Goal: Check status: Check status

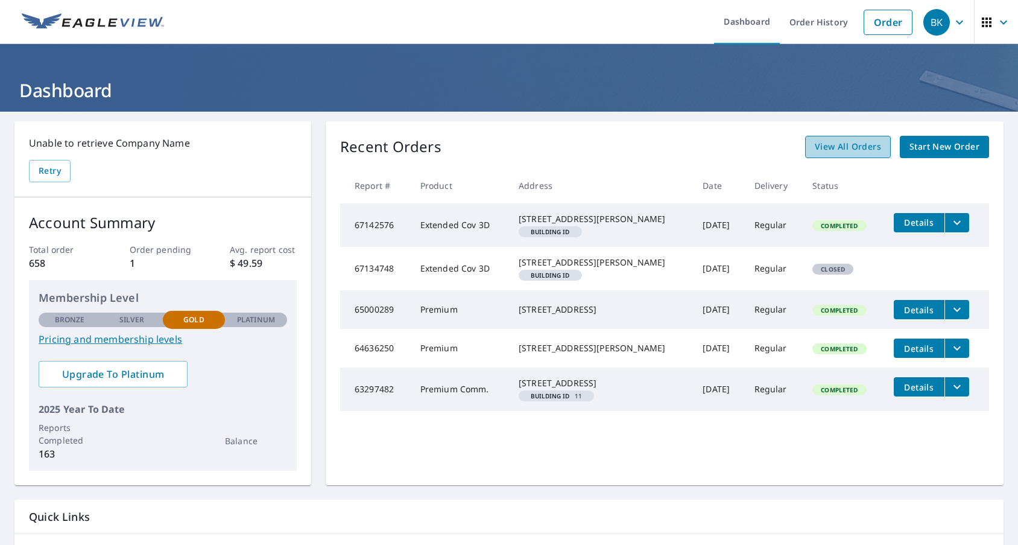
click at [815, 147] on span "View All Orders" at bounding box center [848, 146] width 66 height 15
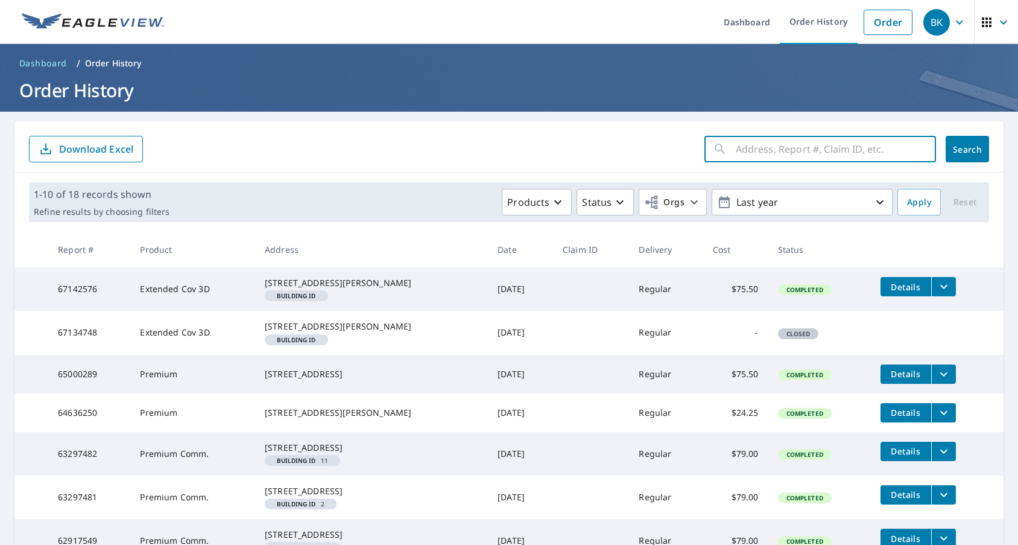
click at [736, 156] on input "text" at bounding box center [836, 149] width 200 height 34
type input "milwaukee ave"
click at [876, 199] on icon "button" at bounding box center [880, 202] width 14 height 14
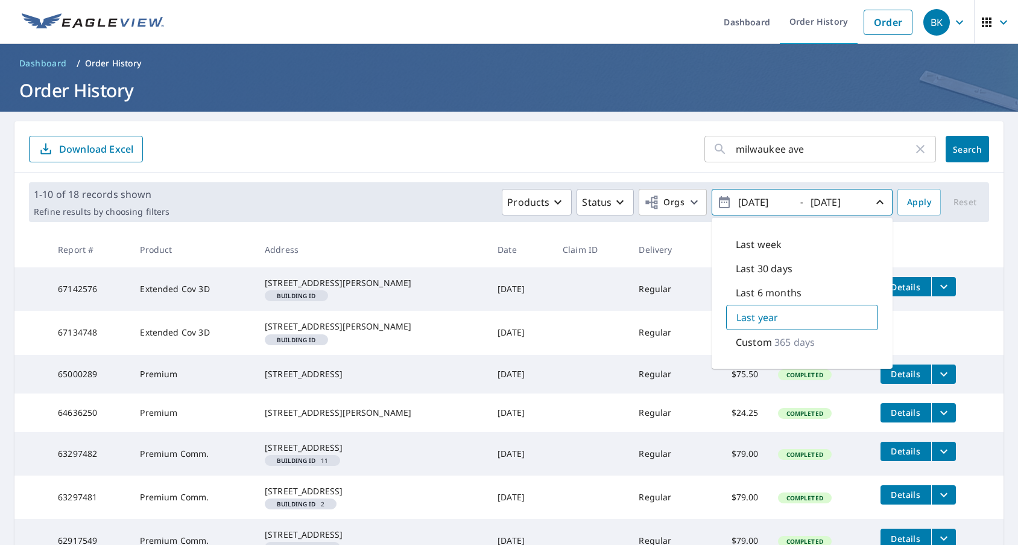
click at [742, 317] on p "Last year" at bounding box center [757, 317] width 42 height 14
click at [912, 203] on span "Apply" at bounding box center [919, 202] width 24 height 15
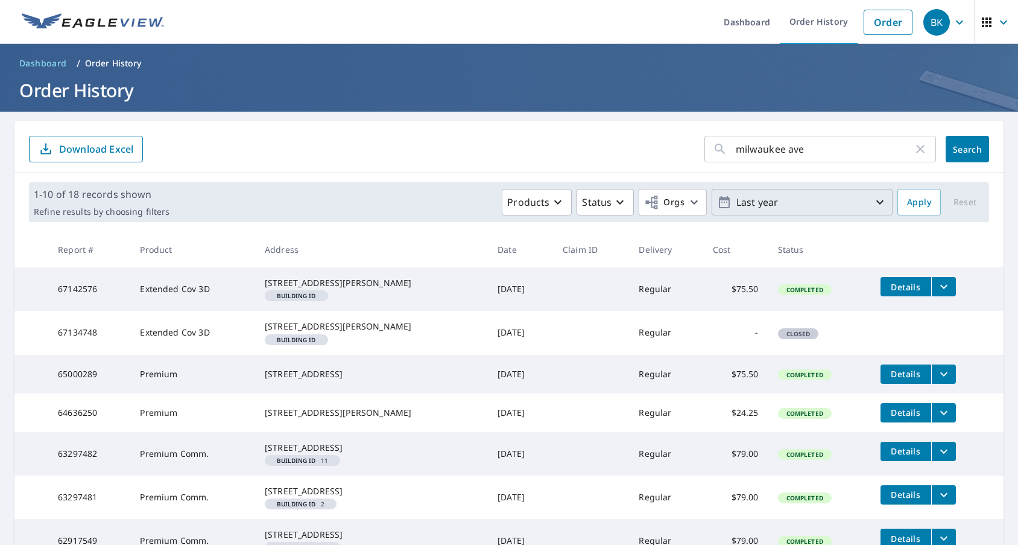
click at [873, 201] on icon "button" at bounding box center [880, 202] width 14 height 14
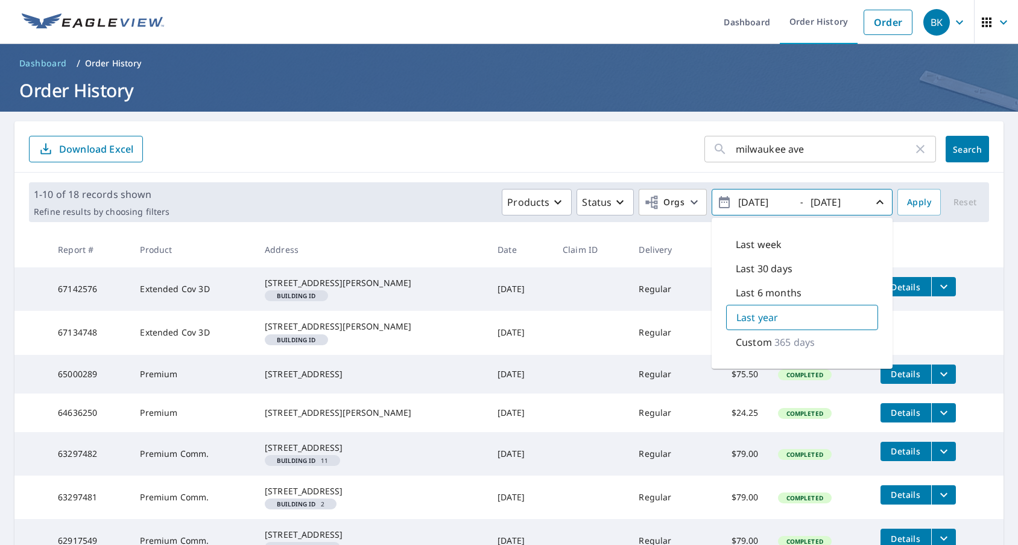
click at [754, 296] on p "Last 6 months" at bounding box center [769, 292] width 66 height 14
type input "[DATE]"
click at [960, 150] on span "Search" at bounding box center [967, 149] width 24 height 11
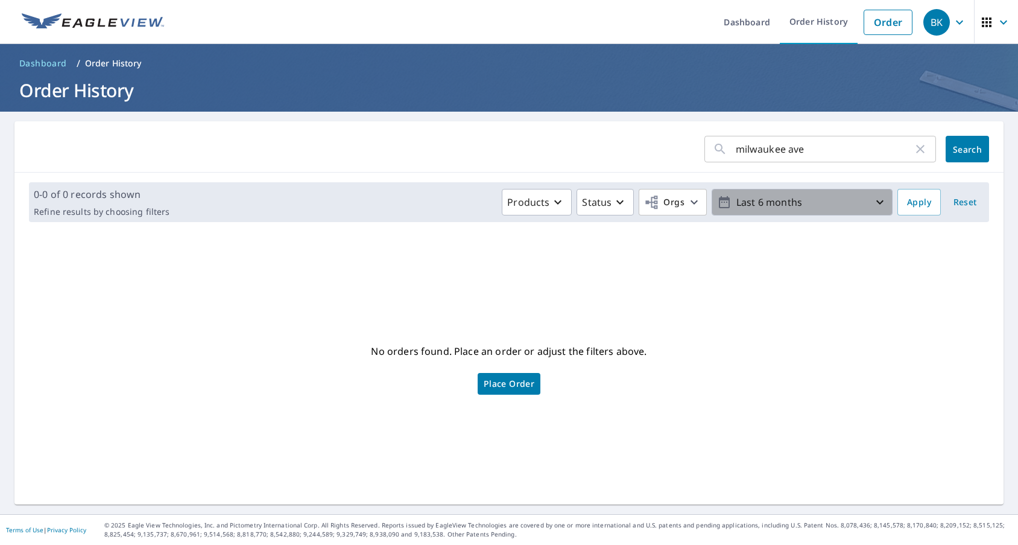
click at [874, 203] on icon "button" at bounding box center [880, 202] width 14 height 14
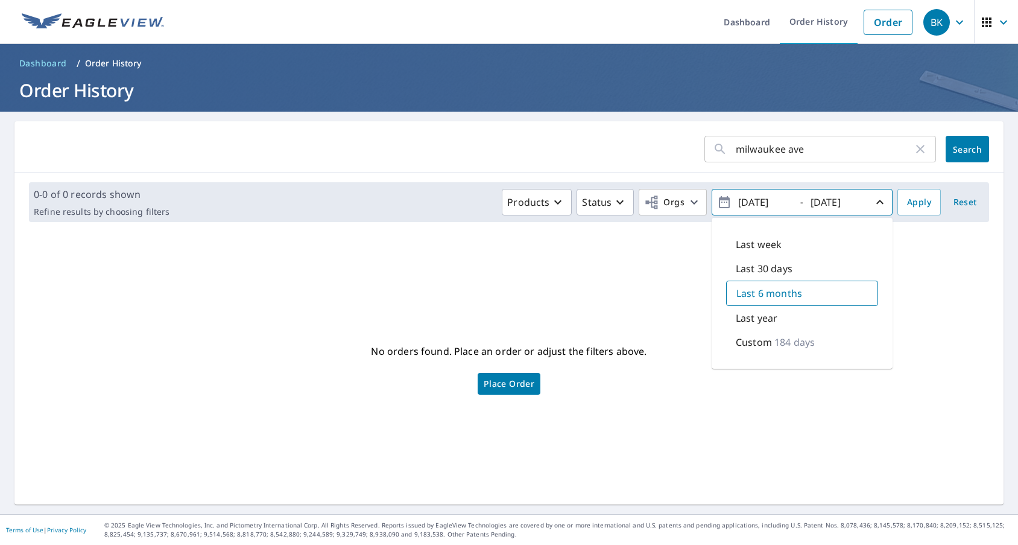
click at [751, 320] on p "Last year" at bounding box center [757, 318] width 42 height 14
type input "[DATE]"
click at [907, 204] on span "Apply" at bounding box center [919, 202] width 24 height 15
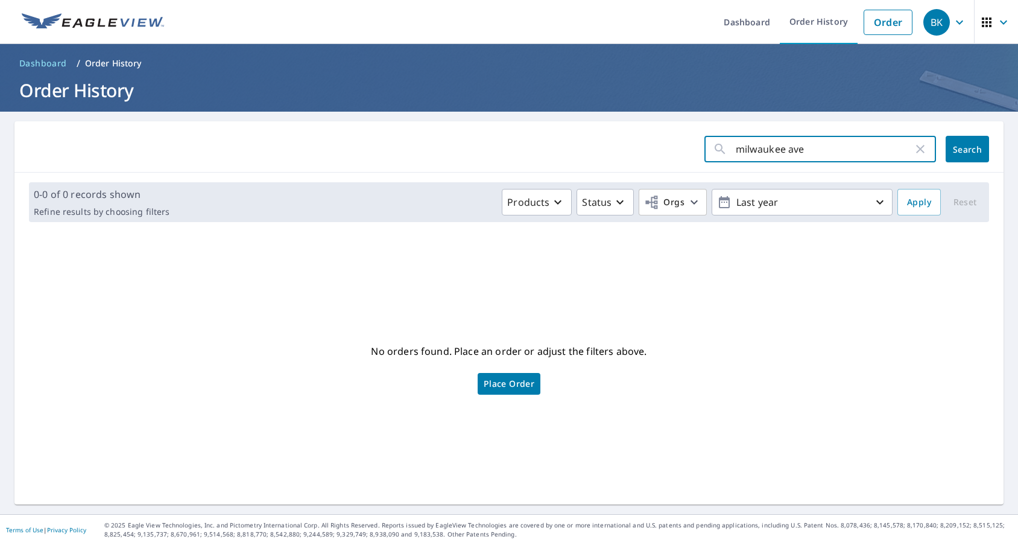
drag, startPoint x: 801, startPoint y: 147, endPoint x: 698, endPoint y: 150, distance: 103.2
click at [704, 150] on div "milwaukee ave ​" at bounding box center [820, 149] width 232 height 27
type input "2117"
click button "Search" at bounding box center [967, 149] width 43 height 27
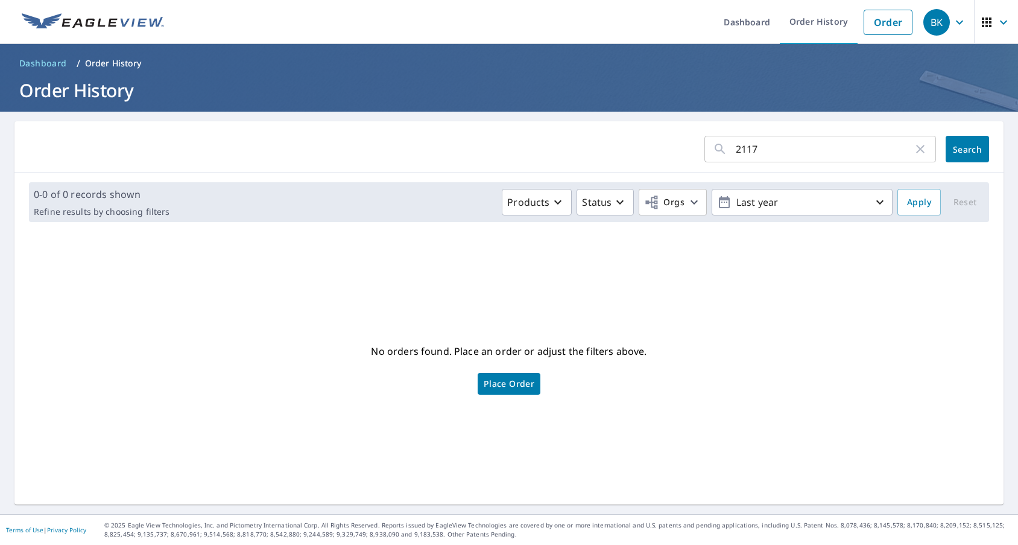
click at [761, 151] on input "2117" at bounding box center [824, 149] width 177 height 34
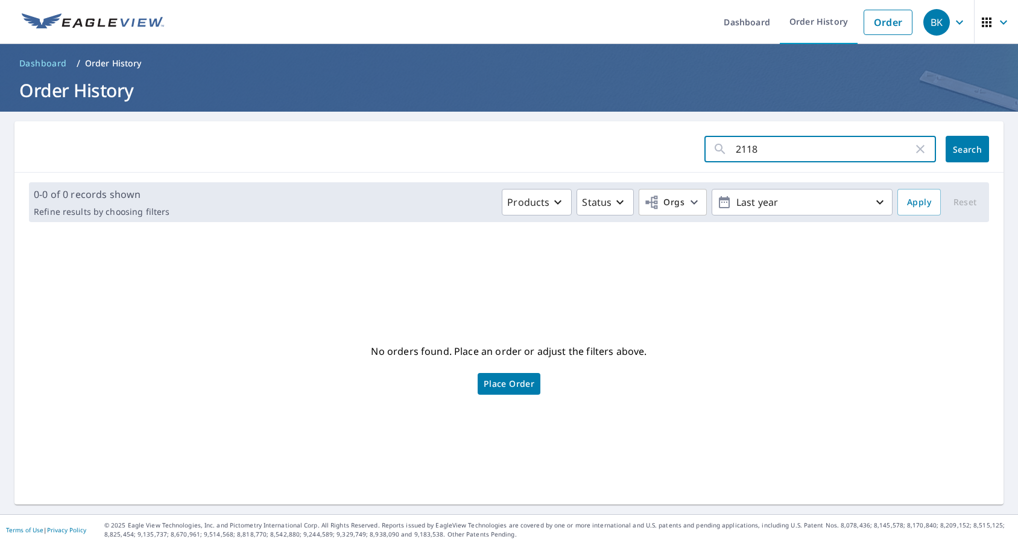
type input "2118"
click at [957, 143] on button "Search" at bounding box center [967, 149] width 43 height 27
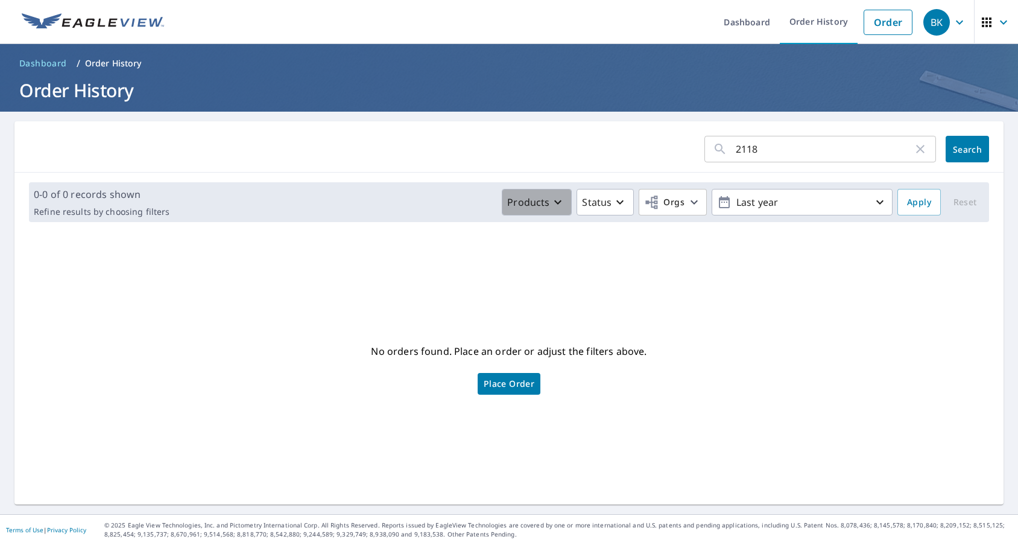
click at [552, 204] on icon "button" at bounding box center [558, 202] width 14 height 14
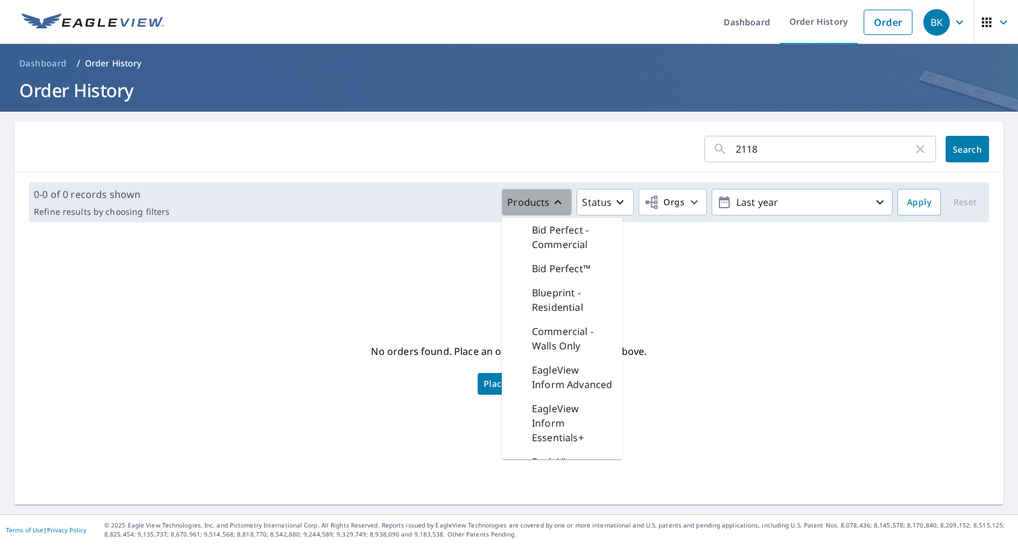
click at [552, 204] on icon "button" at bounding box center [558, 202] width 14 height 14
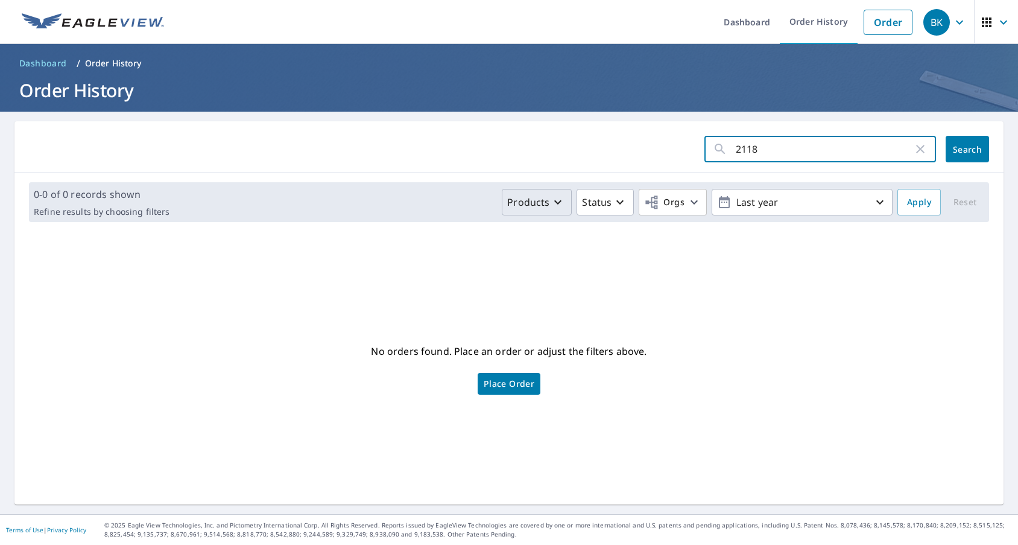
drag, startPoint x: 772, startPoint y: 150, endPoint x: 559, endPoint y: 135, distance: 213.4
click at [607, 148] on form "2118 ​ Search" at bounding box center [509, 149] width 960 height 27
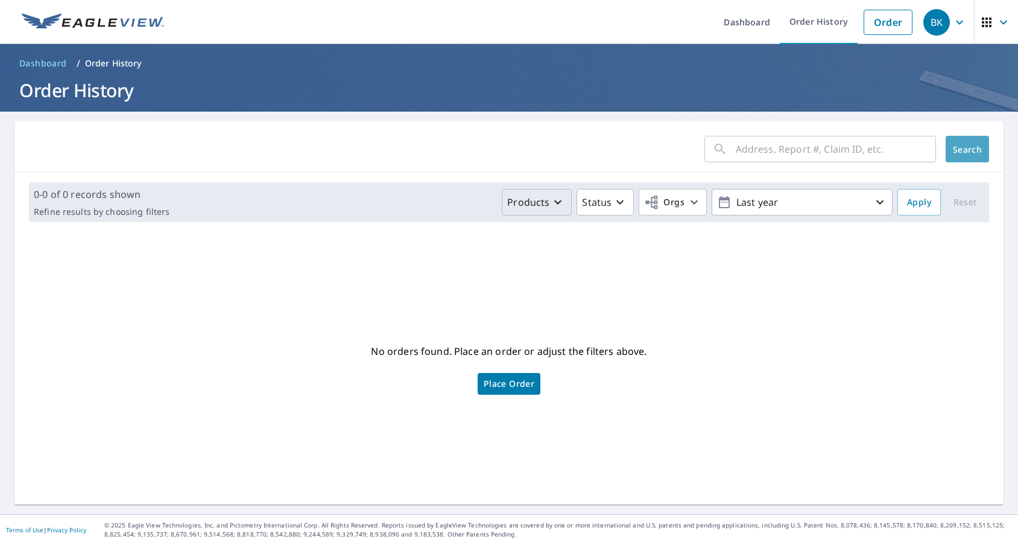
click at [955, 148] on span "Search" at bounding box center [967, 149] width 24 height 11
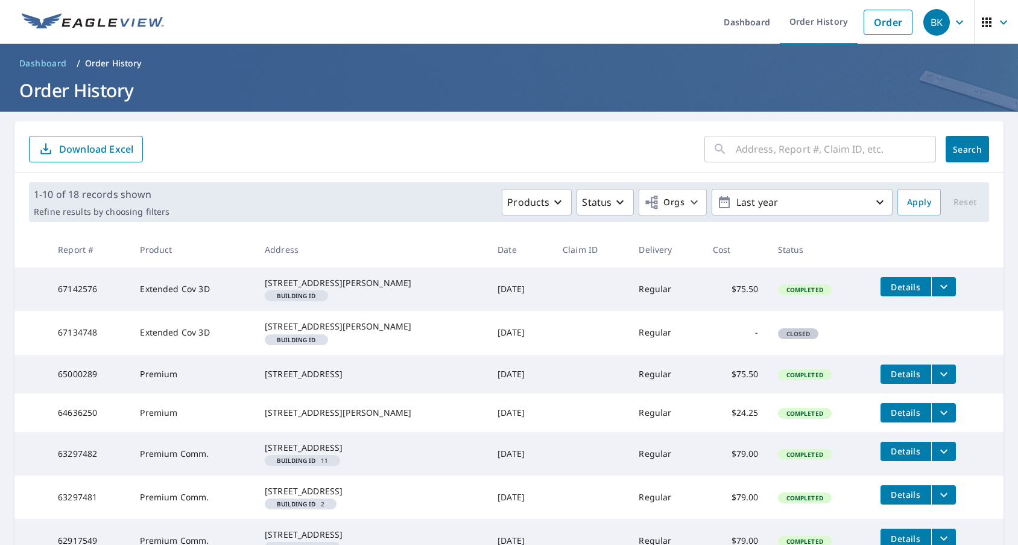
click at [300, 192] on div "Products Status Orgs Last year" at bounding box center [533, 202] width 718 height 27
click at [952, 21] on icon "button" at bounding box center [959, 22] width 14 height 14
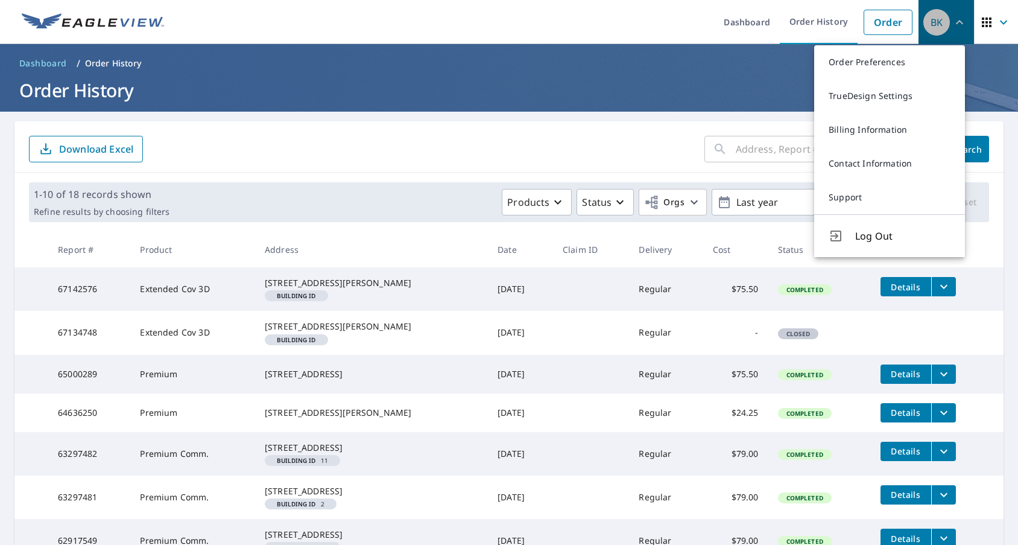
click at [952, 22] on icon "button" at bounding box center [959, 22] width 14 height 14
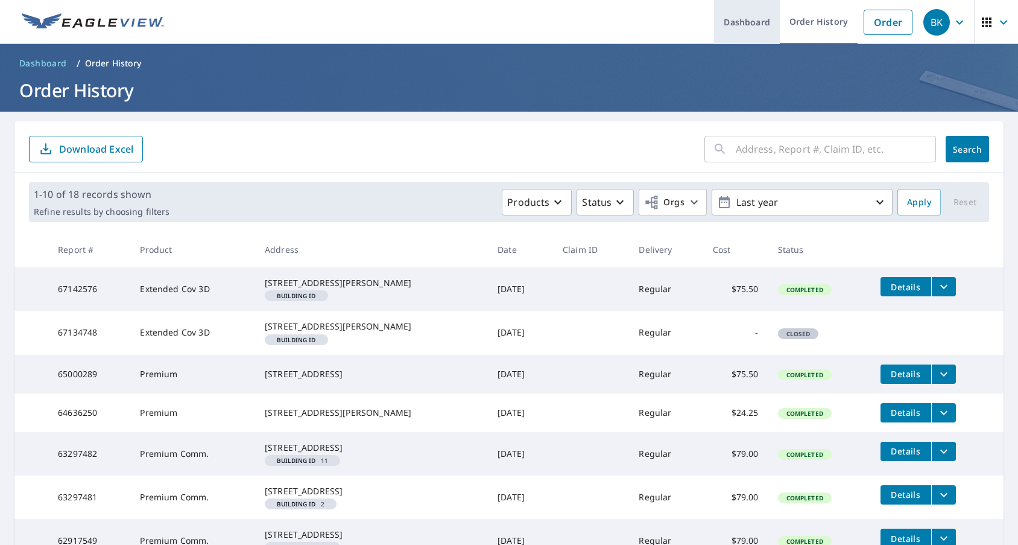
click at [748, 34] on link "Dashboard" at bounding box center [747, 22] width 66 height 44
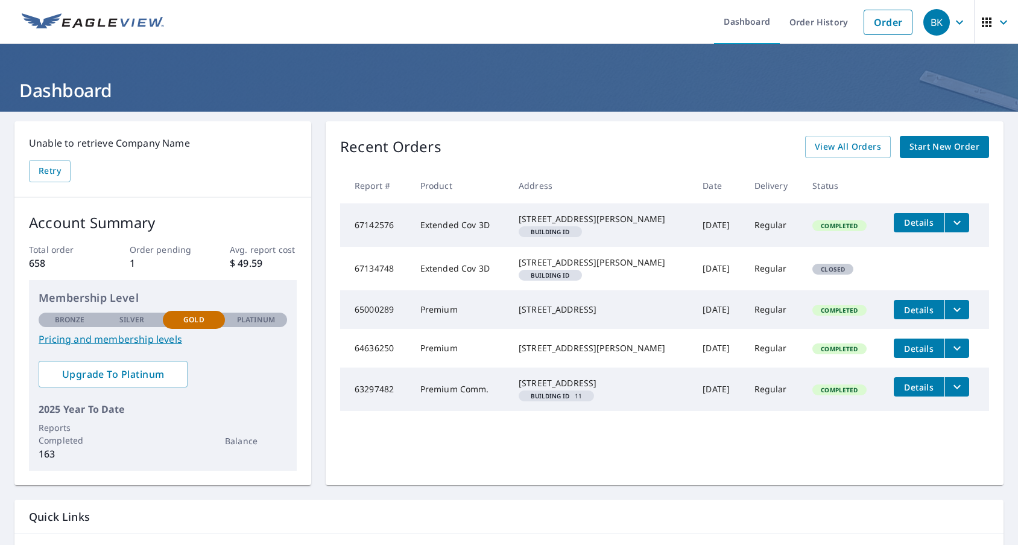
click at [996, 21] on icon "button" at bounding box center [1003, 22] width 14 height 14
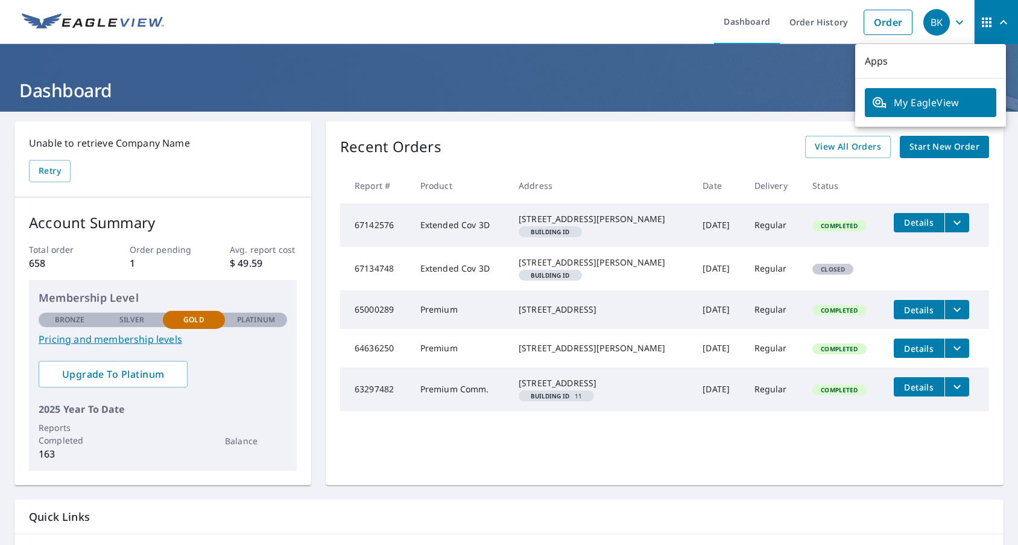
click at [996, 14] on span "button" at bounding box center [996, 22] width 34 height 29
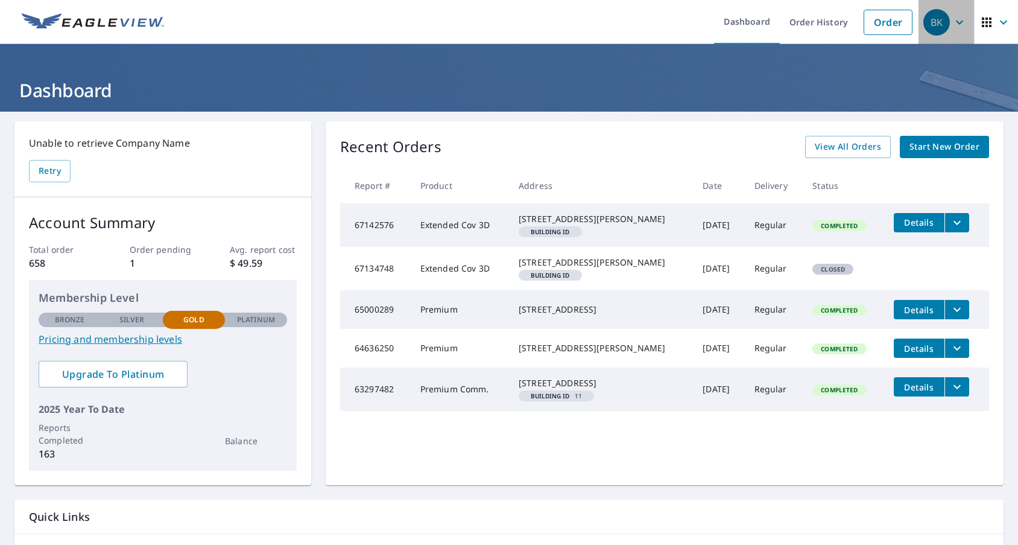
click at [952, 25] on icon "button" at bounding box center [959, 22] width 14 height 14
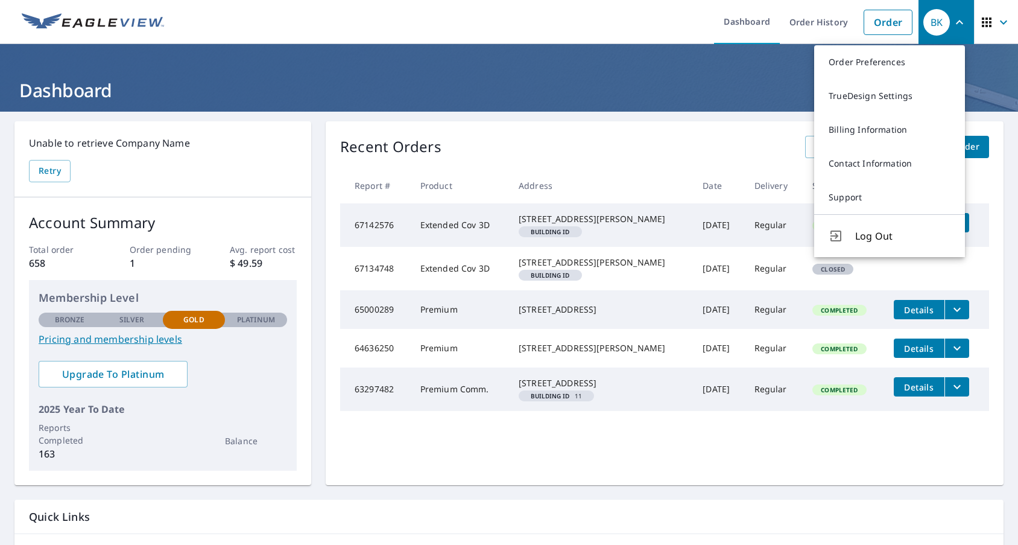
click at [750, 78] on h1 "Dashboard" at bounding box center [508, 90] width 989 height 25
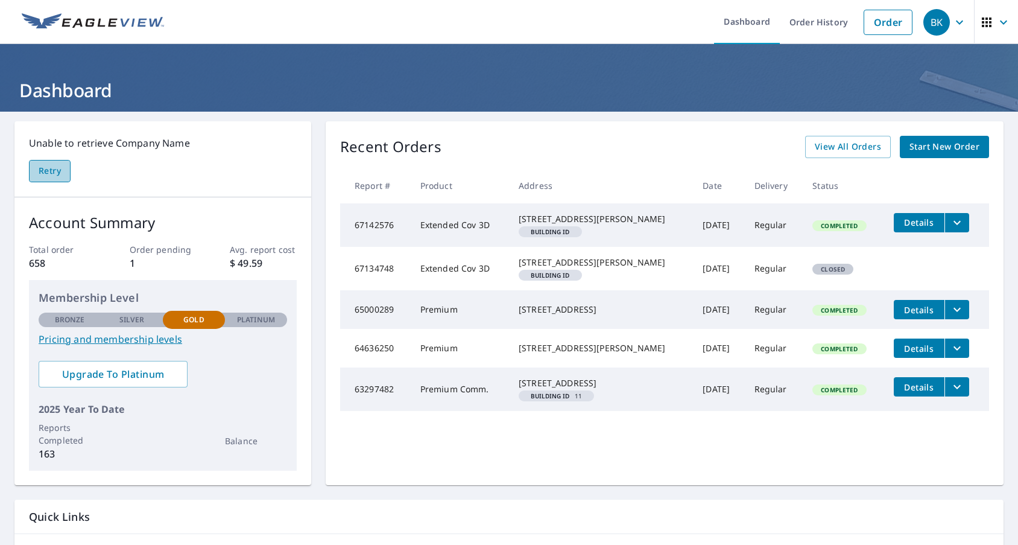
click at [60, 175] on span "Retry" at bounding box center [50, 170] width 22 height 15
click at [751, 20] on link "Dashboard" at bounding box center [747, 22] width 66 height 44
click at [783, 20] on link "Order History" at bounding box center [819, 22] width 78 height 44
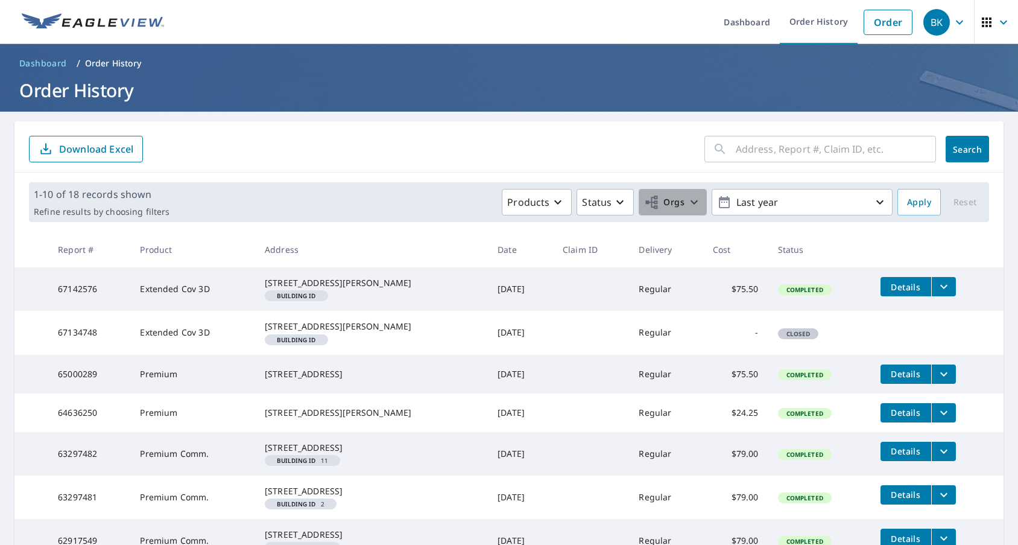
click at [687, 200] on icon "button" at bounding box center [694, 202] width 14 height 14
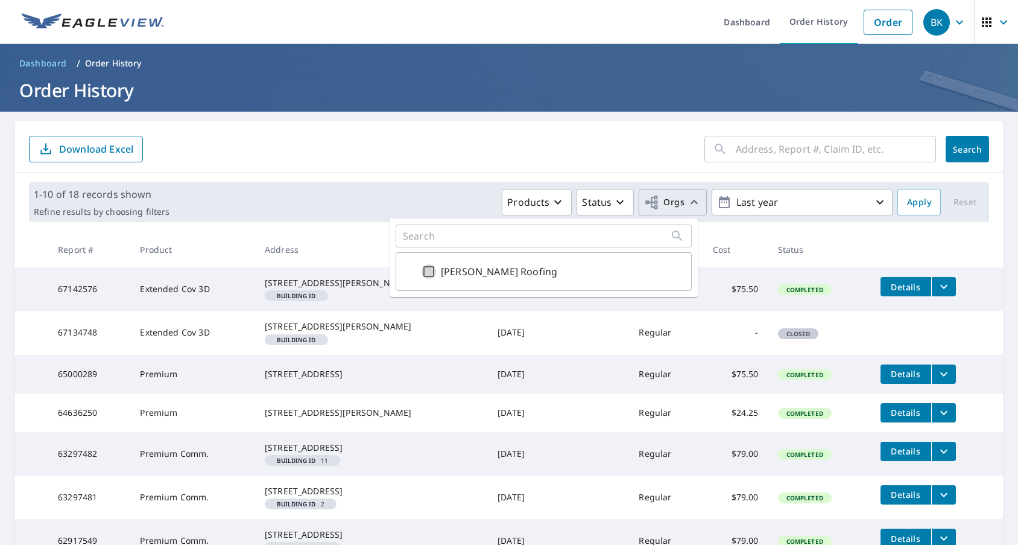
click at [428, 268] on input "[PERSON_NAME] Roofing" at bounding box center [429, 271] width 14 height 14
checkbox input "true"
click at [749, 153] on input "text" at bounding box center [836, 149] width 200 height 34
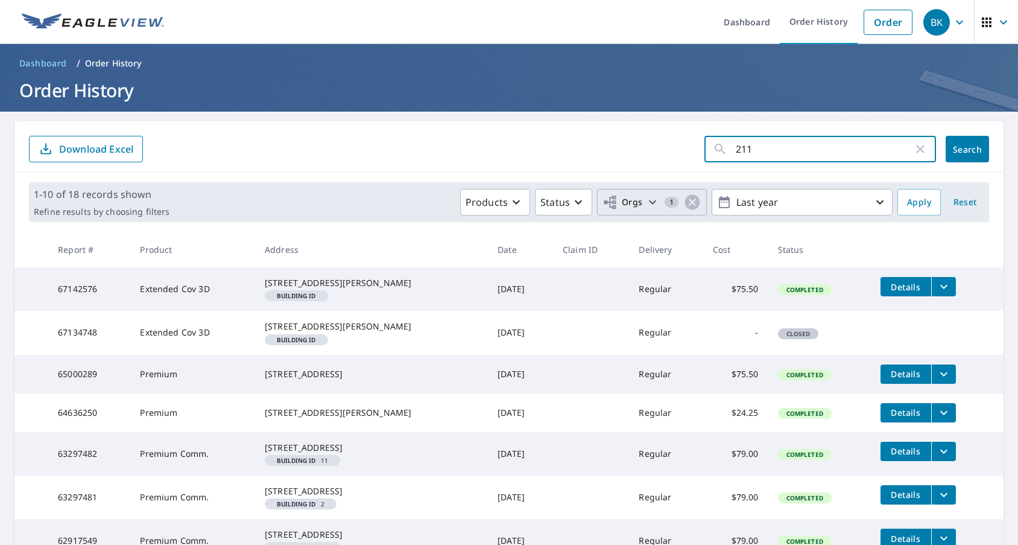
type input "2117"
click button "Search" at bounding box center [967, 149] width 43 height 27
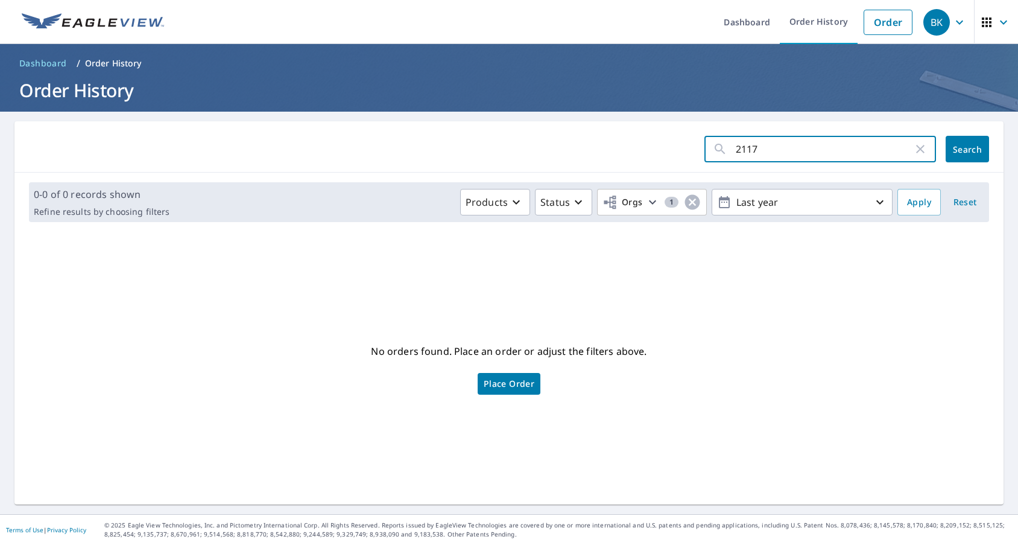
drag, startPoint x: 750, startPoint y: 147, endPoint x: 660, endPoint y: 136, distance: 91.1
click at [666, 139] on form "2117 ​ Search" at bounding box center [509, 149] width 960 height 27
type input "[GEOGRAPHIC_DATA]"
click button "Search" at bounding box center [967, 149] width 43 height 27
drag, startPoint x: 786, startPoint y: 148, endPoint x: 665, endPoint y: 141, distance: 120.8
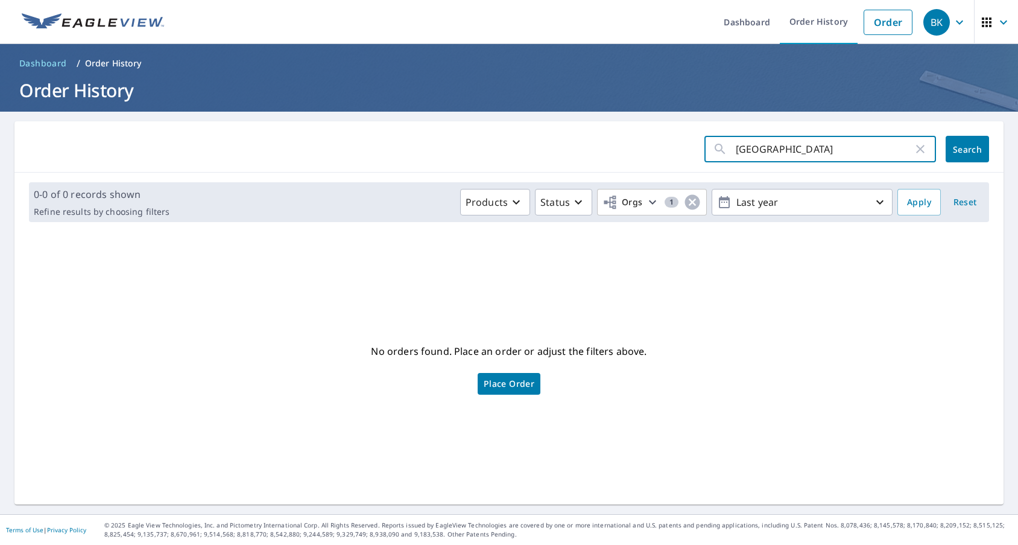
click at [669, 141] on form "milwaukee ​ Search" at bounding box center [509, 149] width 960 height 27
click at [590, 170] on div "​ Search" at bounding box center [508, 146] width 989 height 51
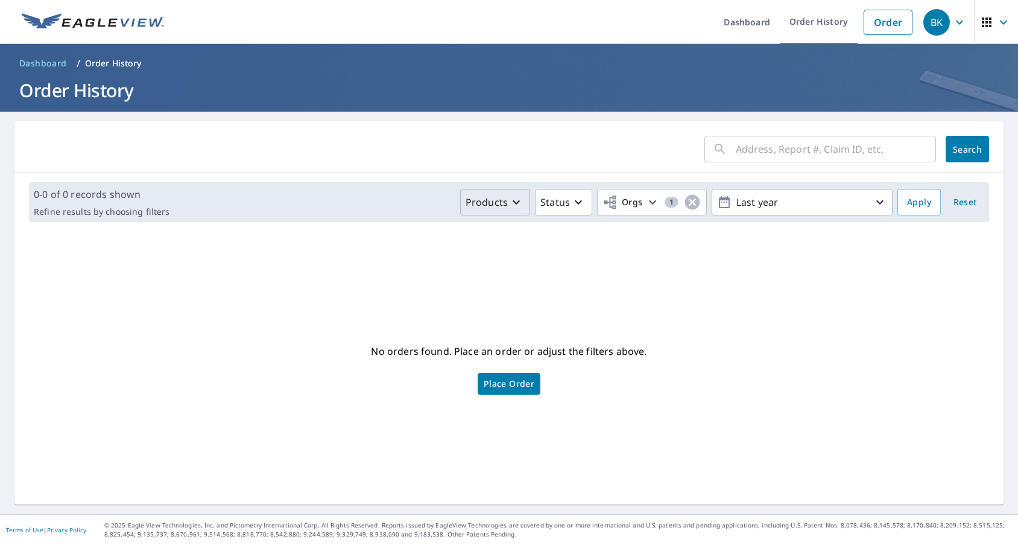
click at [509, 198] on icon "button" at bounding box center [516, 202] width 14 height 14
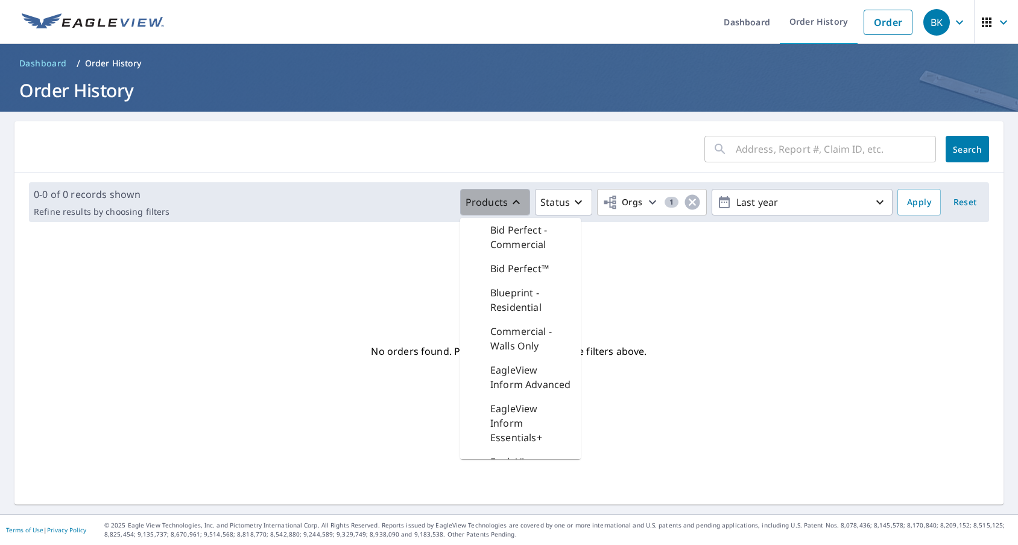
click at [509, 198] on icon "button" at bounding box center [516, 202] width 14 height 14
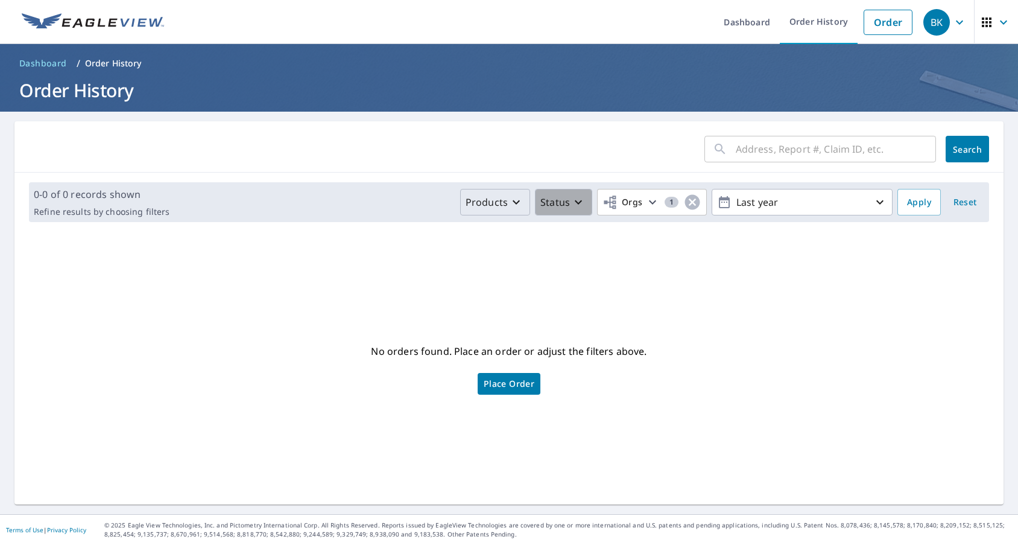
click at [579, 196] on button "Status" at bounding box center [563, 202] width 57 height 27
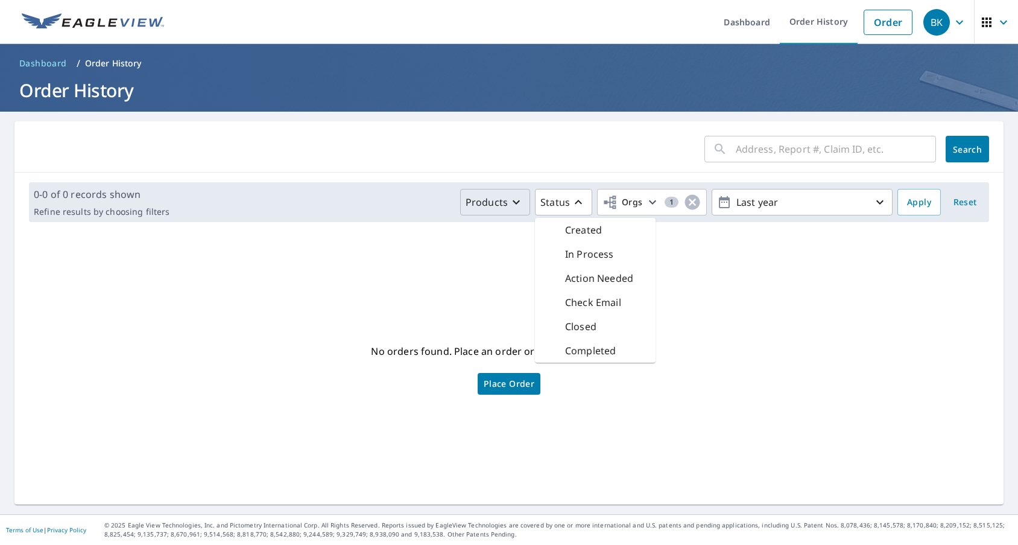
click at [583, 355] on p "Completed" at bounding box center [590, 350] width 51 height 14
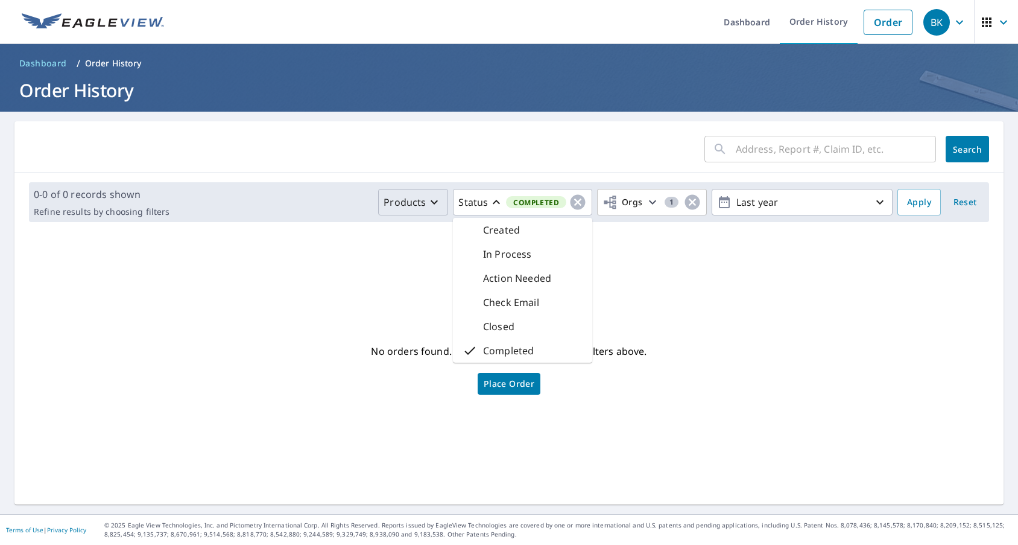
click at [706, 295] on div "No orders found. Place an order or adjust the filters above. Place Order" at bounding box center [509, 367] width 970 height 253
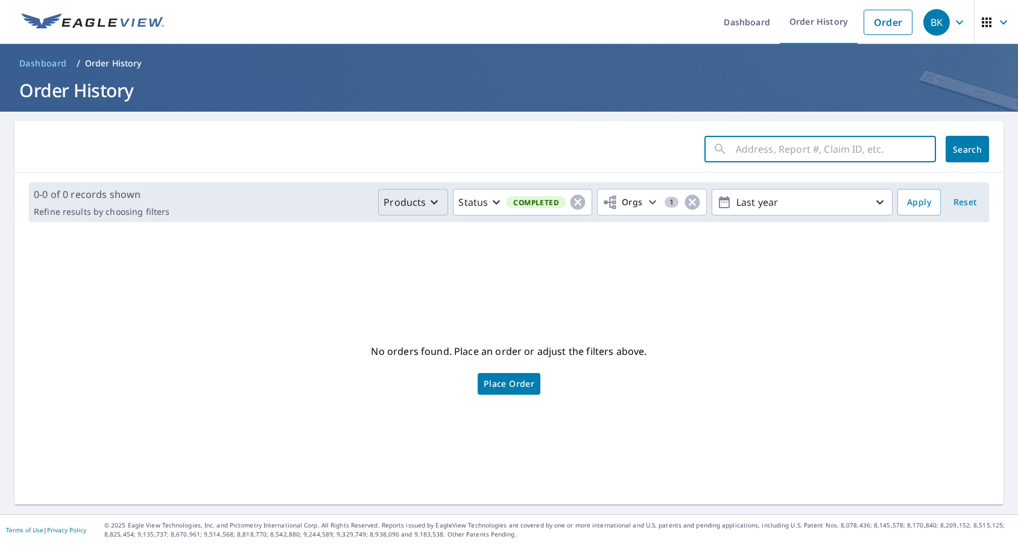
click at [808, 154] on input "text" at bounding box center [836, 149] width 200 height 34
type input "[GEOGRAPHIC_DATA]"
click button "Search" at bounding box center [967, 149] width 43 height 27
drag, startPoint x: 788, startPoint y: 149, endPoint x: 635, endPoint y: 153, distance: 153.2
click at [635, 153] on form "milwaukee ​ Search" at bounding box center [509, 149] width 960 height 27
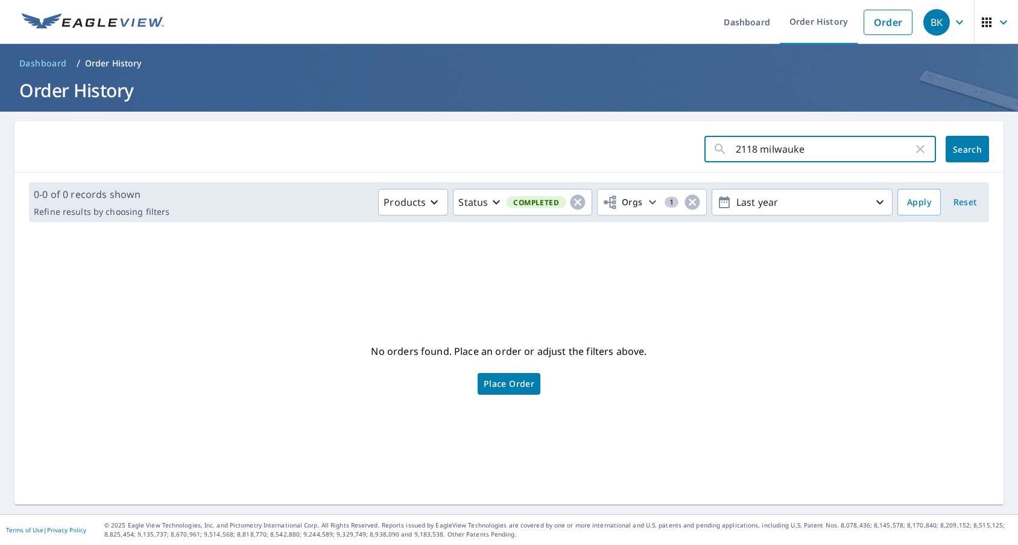
type input "2118 [GEOGRAPHIC_DATA]"
click button "Search" at bounding box center [967, 149] width 43 height 27
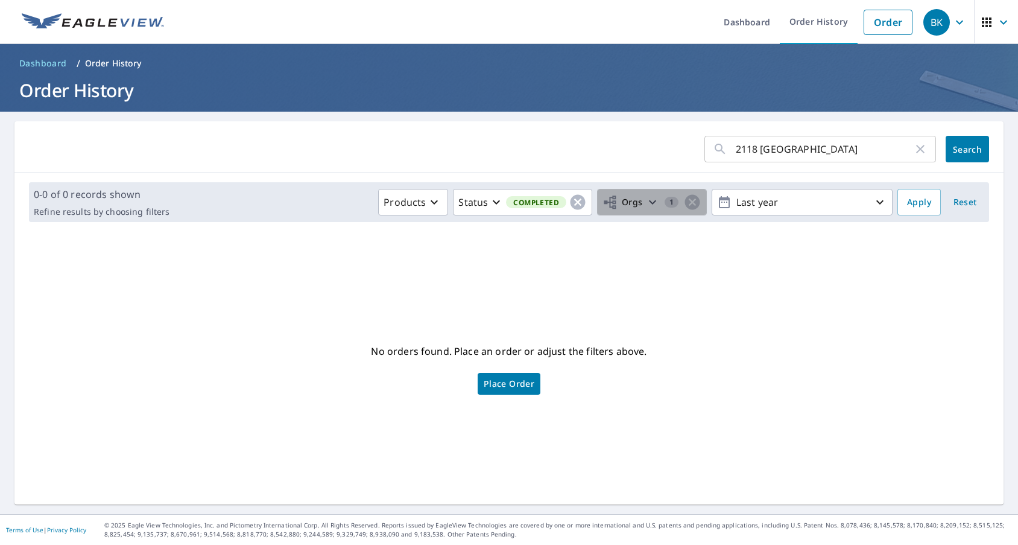
click at [645, 195] on icon "button" at bounding box center [652, 202] width 14 height 14
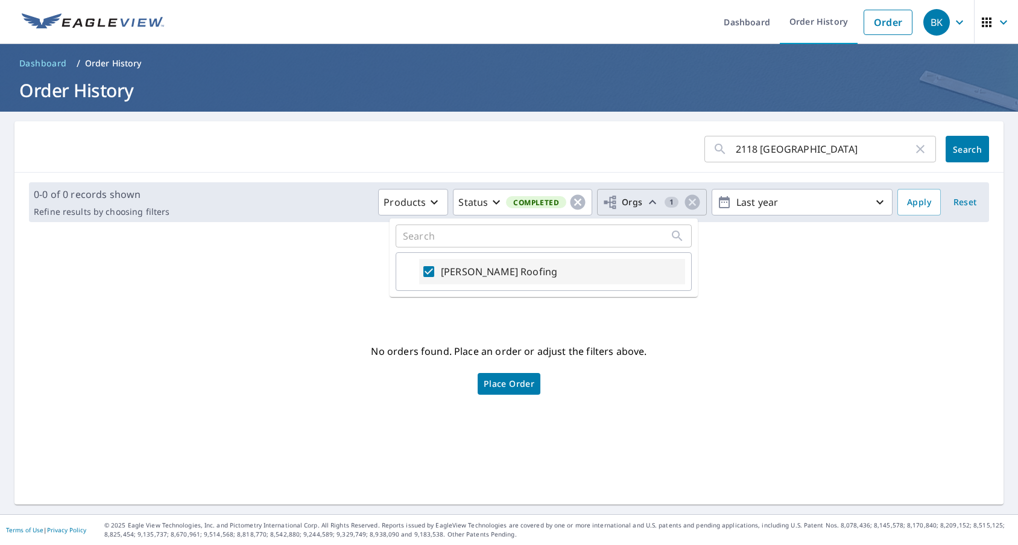
click at [517, 282] on div "[PERSON_NAME] Roofing" at bounding box center [552, 271] width 266 height 25
click at [318, 290] on div "No orders found. Place an order or adjust the filters above. Place Order" at bounding box center [509, 367] width 970 height 253
click at [428, 201] on icon "button" at bounding box center [434, 202] width 14 height 14
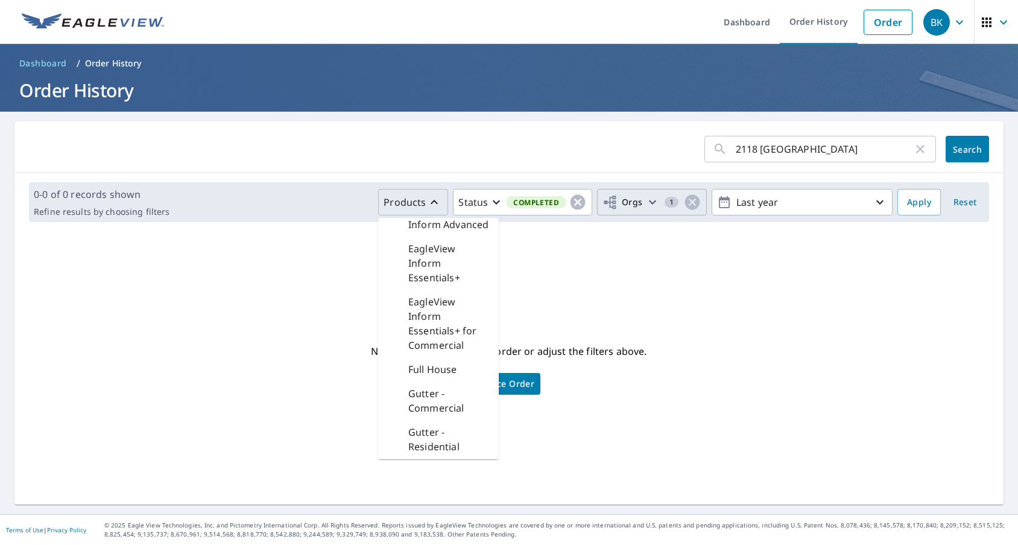
scroll to position [181, 0]
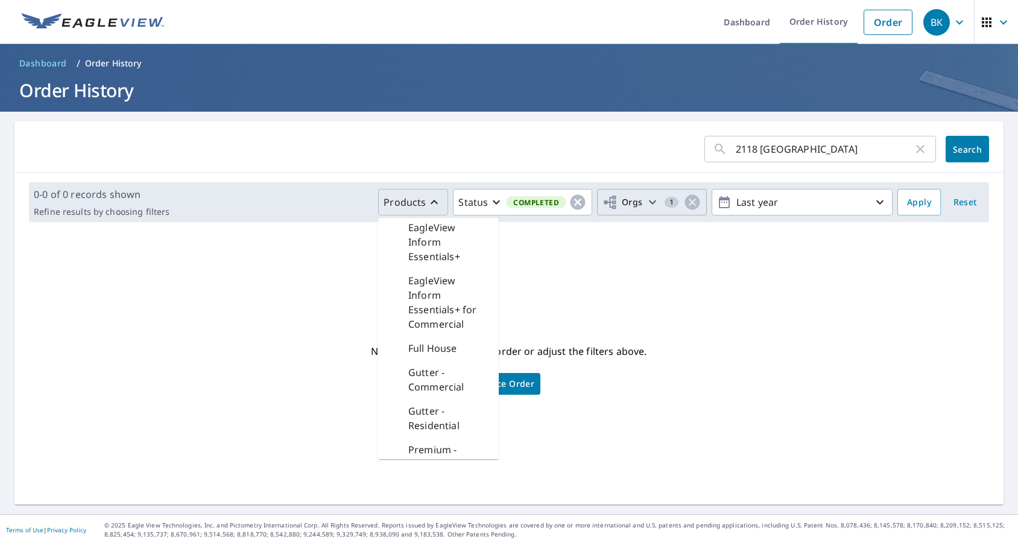
click at [564, 265] on div "No orders found. Place an order or adjust the filters above. Place Order" at bounding box center [509, 367] width 970 height 253
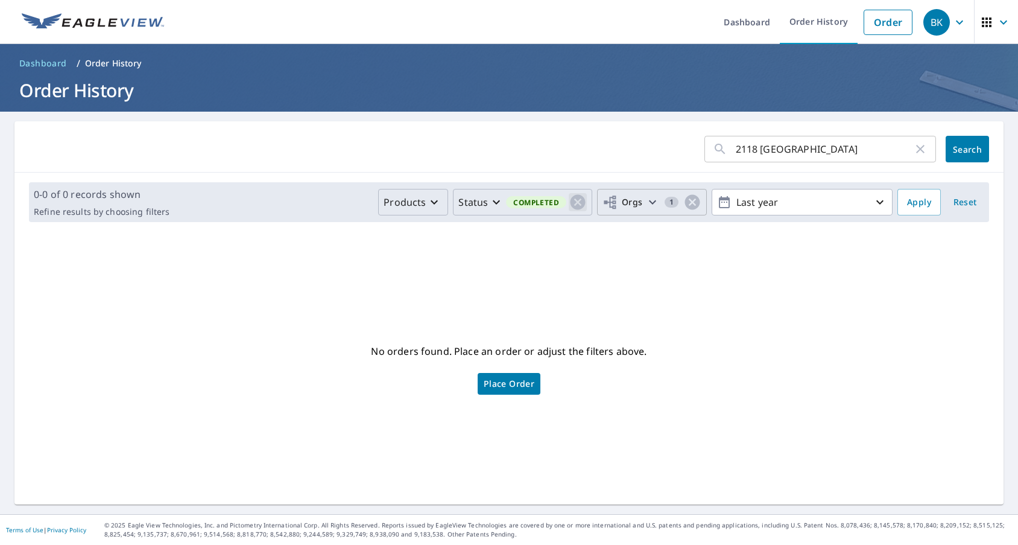
click at [569, 201] on icon "button" at bounding box center [578, 202] width 18 height 18
click at [576, 198] on icon "button" at bounding box center [578, 202] width 14 height 14
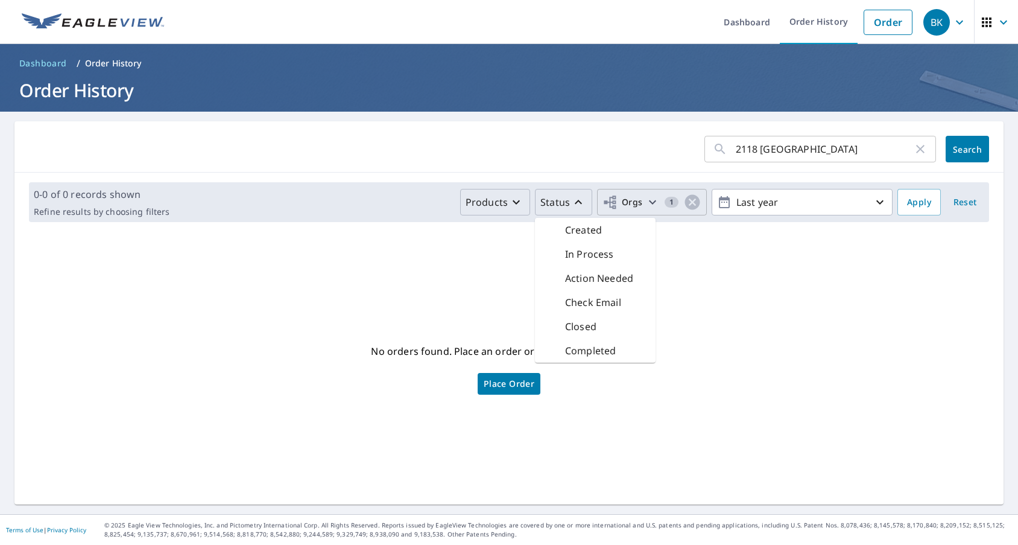
click at [748, 338] on div "No orders found. Place an order or adjust the filters above. Place Order" at bounding box center [509, 367] width 970 height 253
click at [910, 201] on span "Apply" at bounding box center [919, 202] width 24 height 15
